Goal: Information Seeking & Learning: Learn about a topic

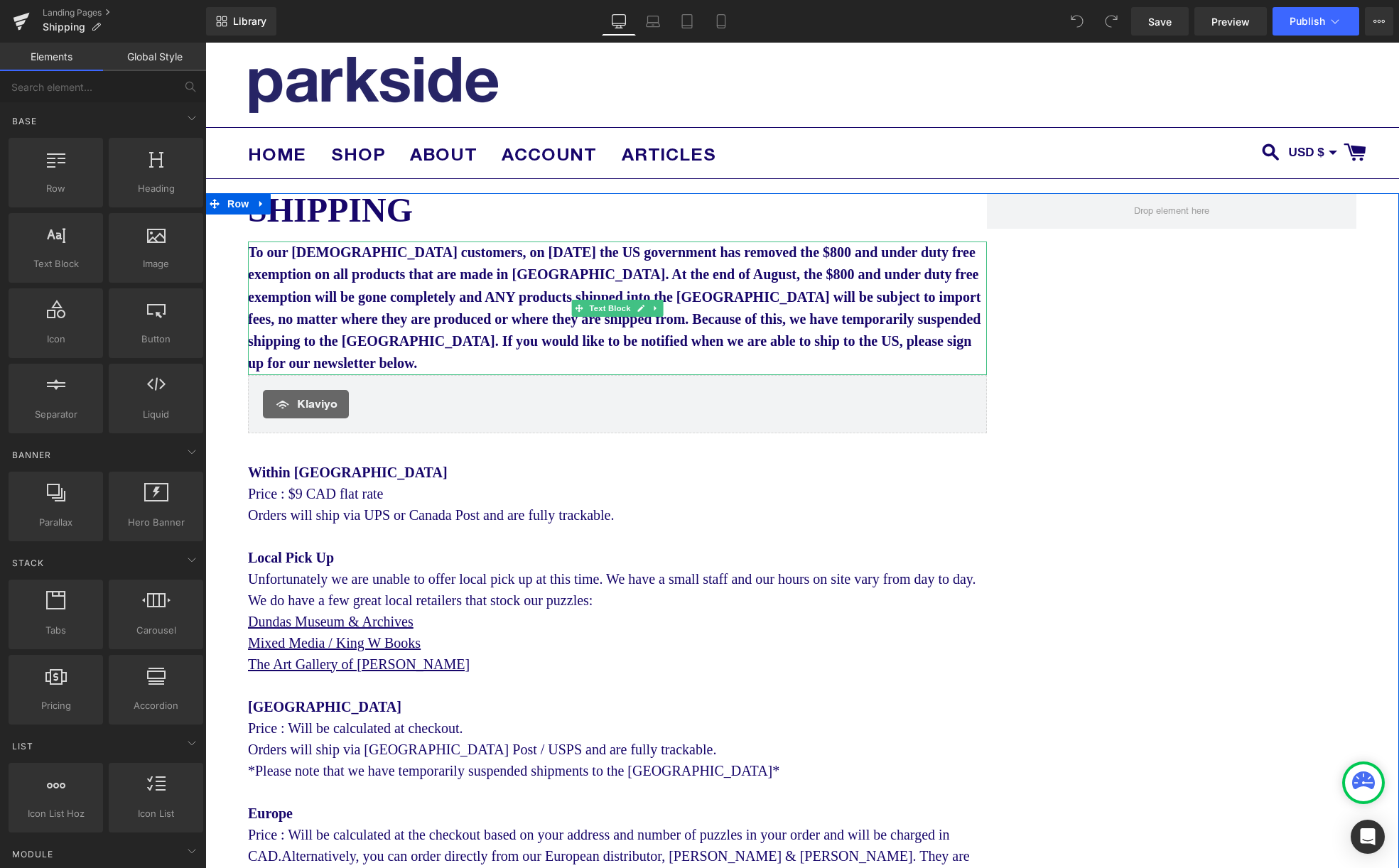
click at [527, 267] on span "To our [DEMOGRAPHIC_DATA] customers, on [DATE] the US government has removed th…" at bounding box center [615, 308] width 733 height 126
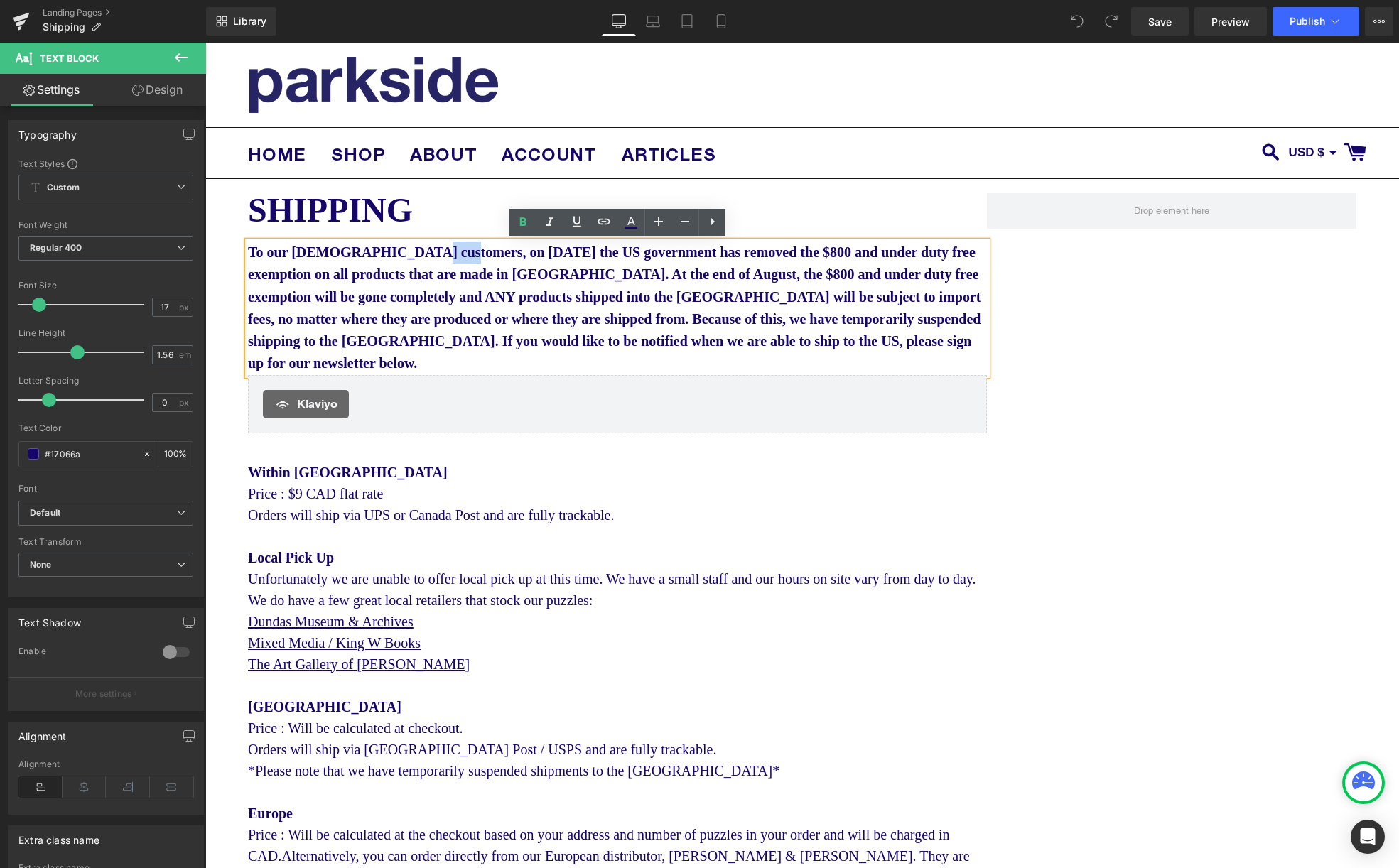
drag, startPoint x: 457, startPoint y: 255, endPoint x: 435, endPoint y: 262, distance: 23.1
click at [422, 256] on span "To our [DEMOGRAPHIC_DATA] customers, on [DATE] the US government has removed th…" at bounding box center [615, 308] width 733 height 126
click at [675, 253] on span "To our [DEMOGRAPHIC_DATA] customers, on [DATE] the US government has removed th…" at bounding box center [615, 308] width 733 height 126
